Goal: Transaction & Acquisition: Purchase product/service

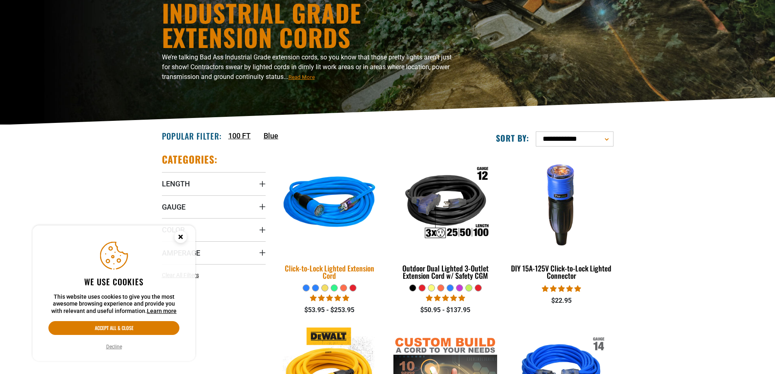
click at [333, 209] on img at bounding box center [330, 204] width 114 height 104
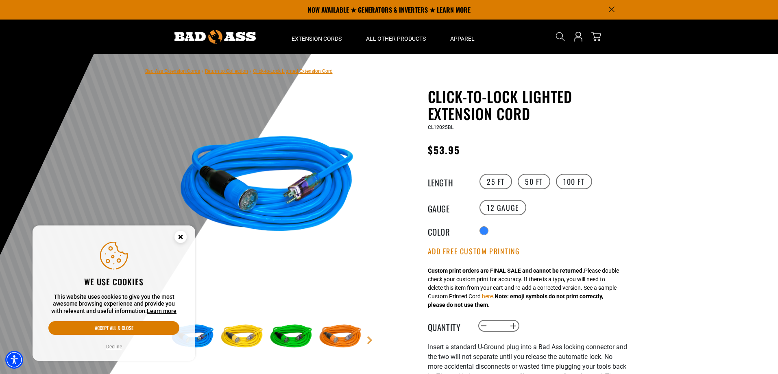
click at [180, 235] on circle "Close this option" at bounding box center [181, 237] width 12 height 12
